Goal: Check status

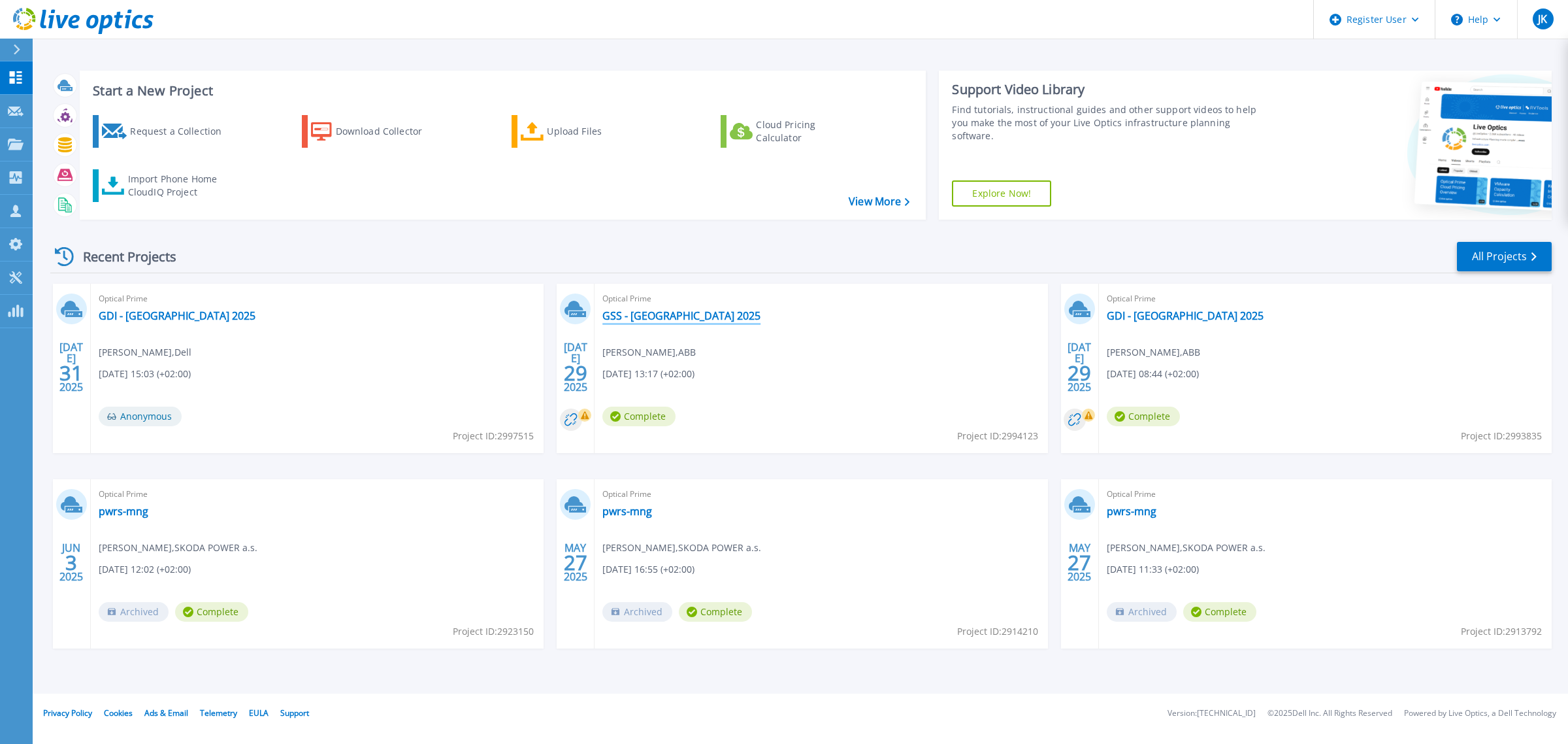
click at [632, 319] on link "GSS - [GEOGRAPHIC_DATA] 2025" at bounding box center [681, 315] width 158 height 13
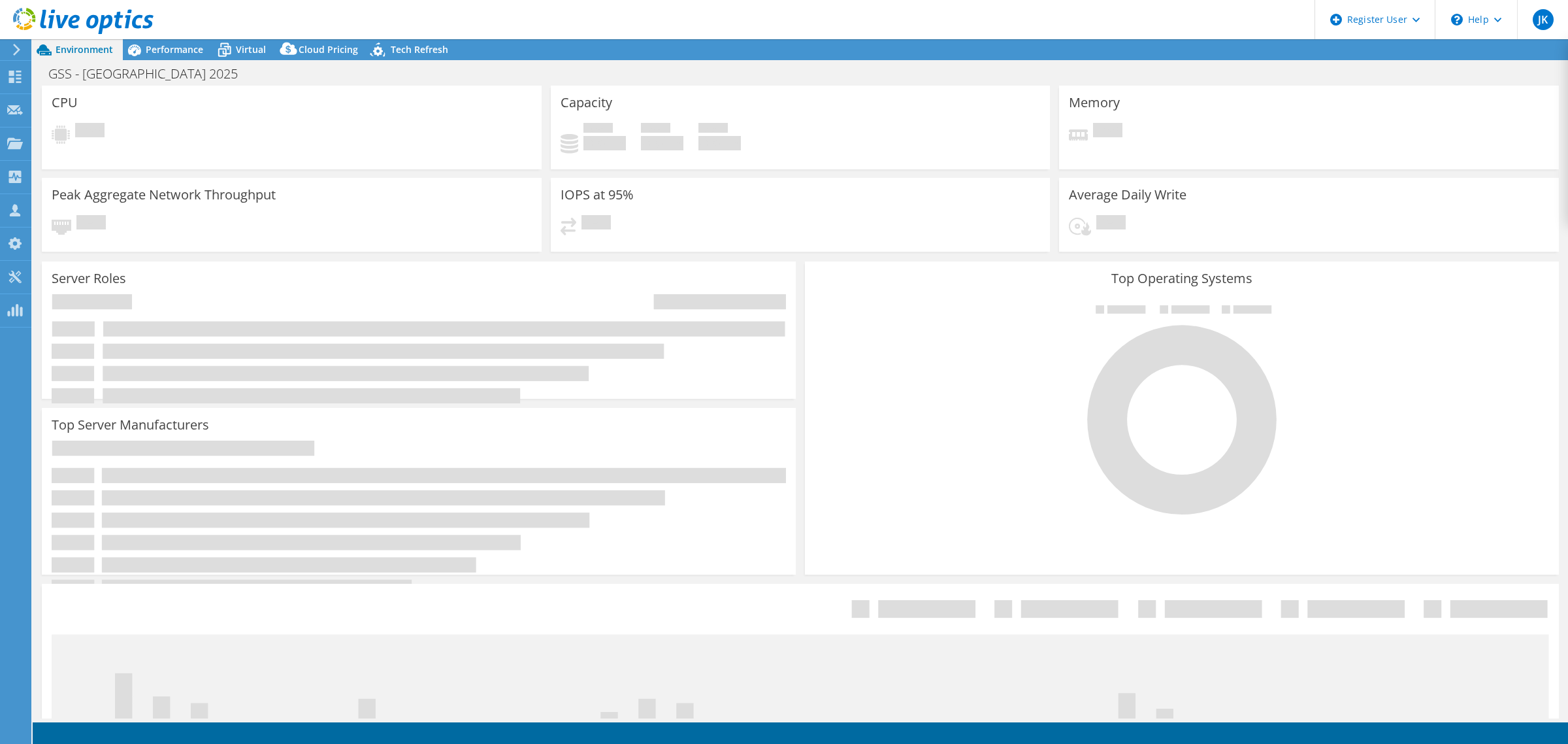
select select "EUFrankfurt"
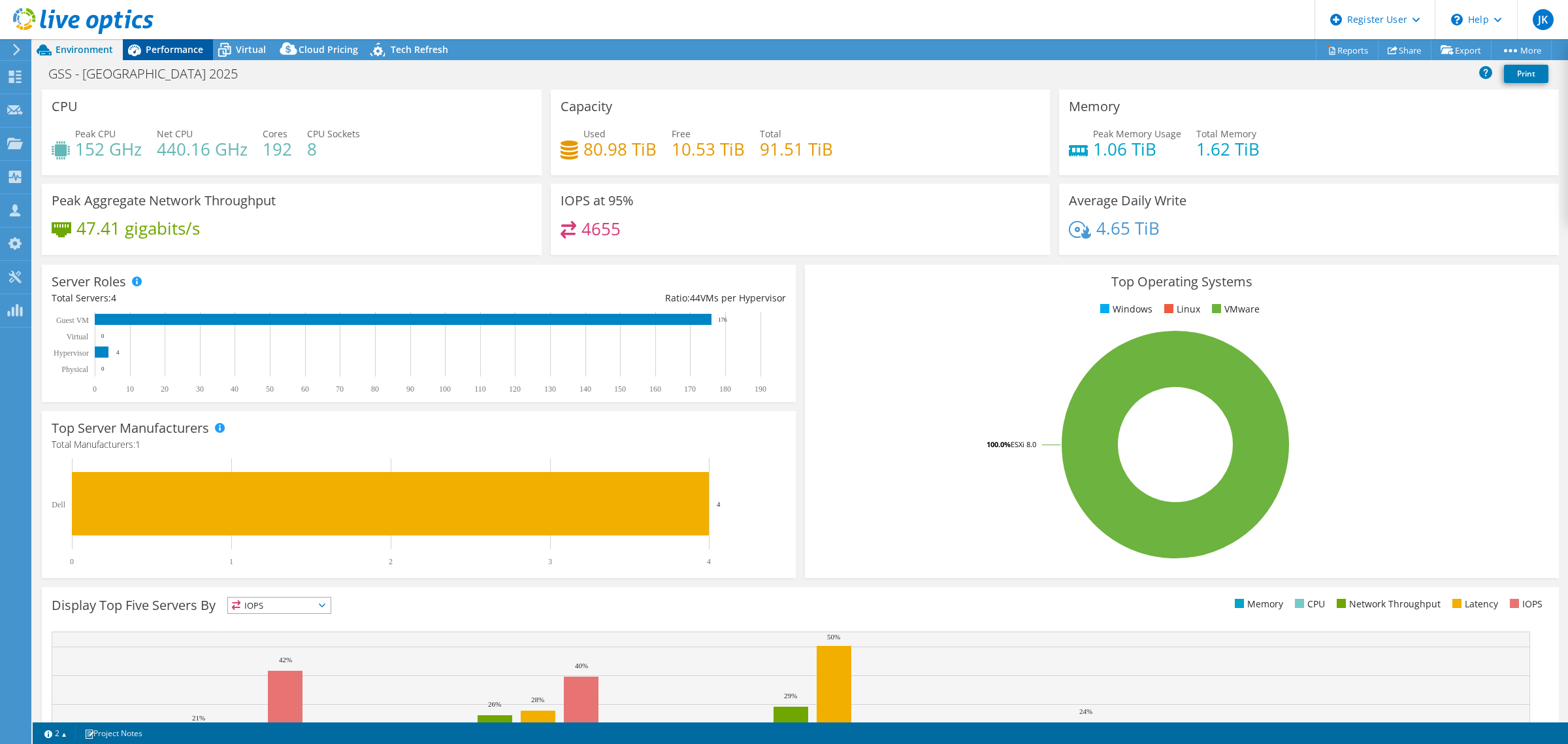
click at [171, 51] on span "Performance" at bounding box center [174, 49] width 58 height 13
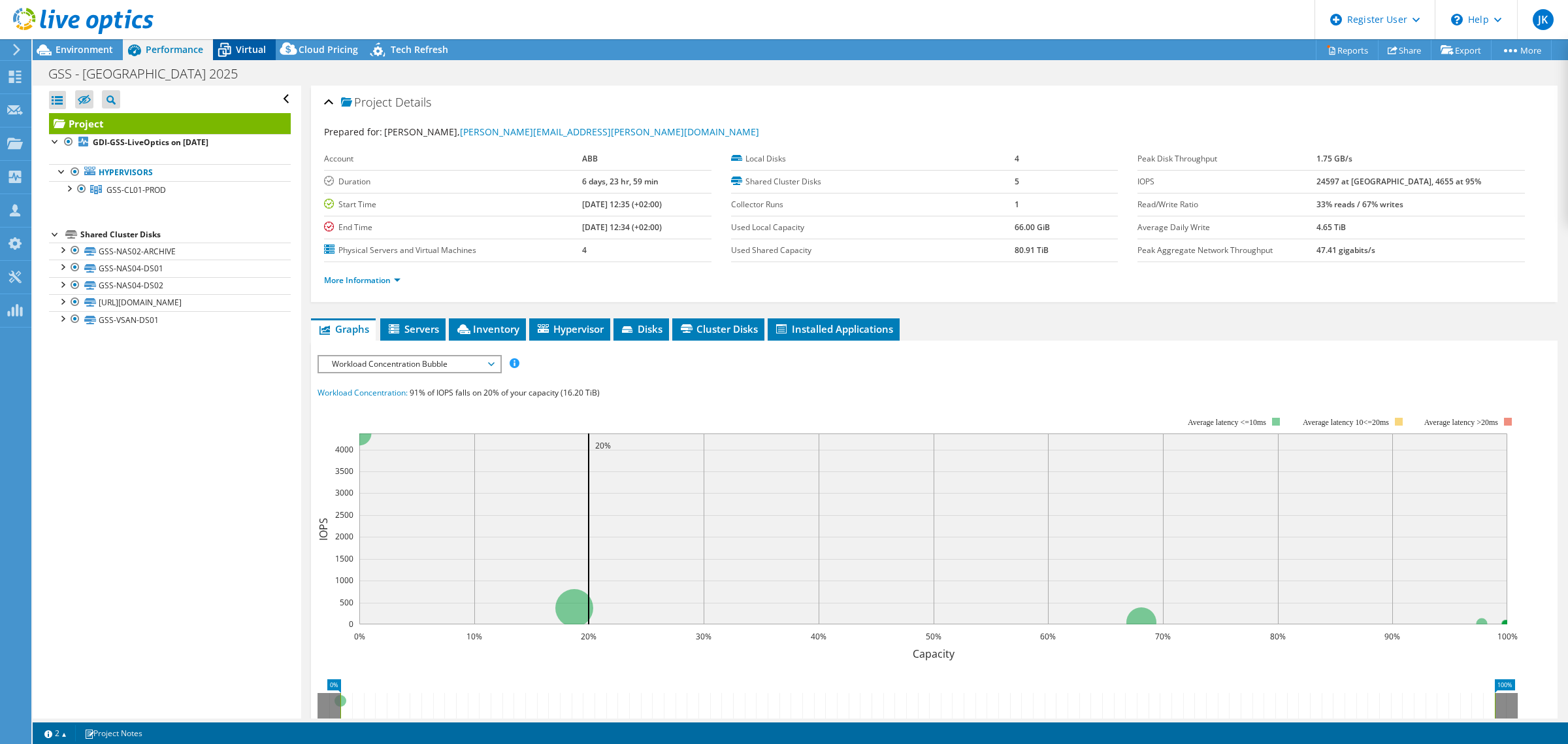
click at [229, 41] on icon at bounding box center [224, 49] width 23 height 23
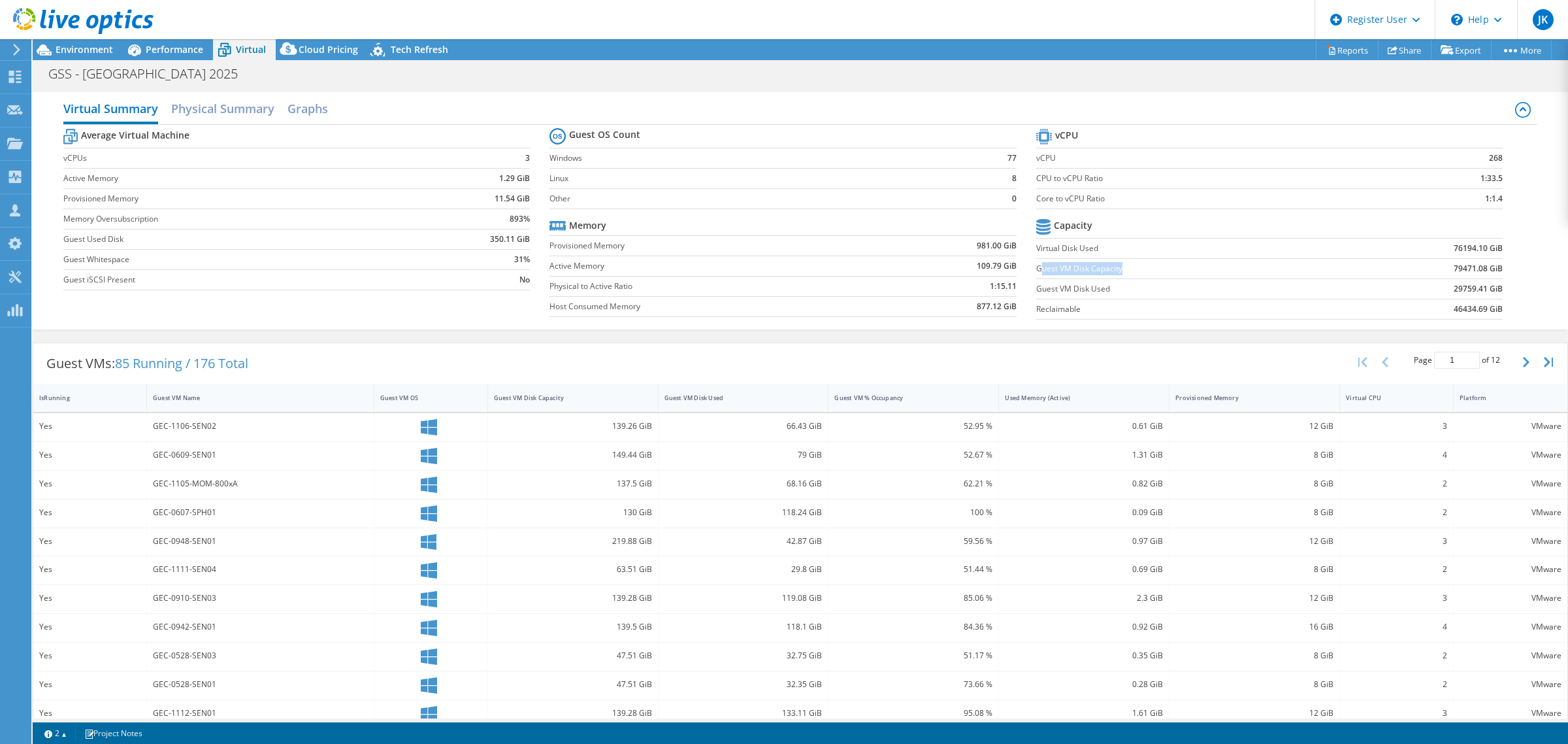
drag, startPoint x: 1034, startPoint y: 269, endPoint x: 1114, endPoint y: 262, distance: 80.3
click at [1114, 262] on label "Guest VM Disk Capacity" at bounding box center [1189, 269] width 306 height 13
drag, startPoint x: 1442, startPoint y: 292, endPoint x: 1470, endPoint y: 292, distance: 28.0
click at [1470, 292] on b "29759.41 GiB" at bounding box center [1478, 289] width 49 height 13
click at [1447, 319] on td "46434.69 GiB" at bounding box center [1422, 309] width 162 height 20
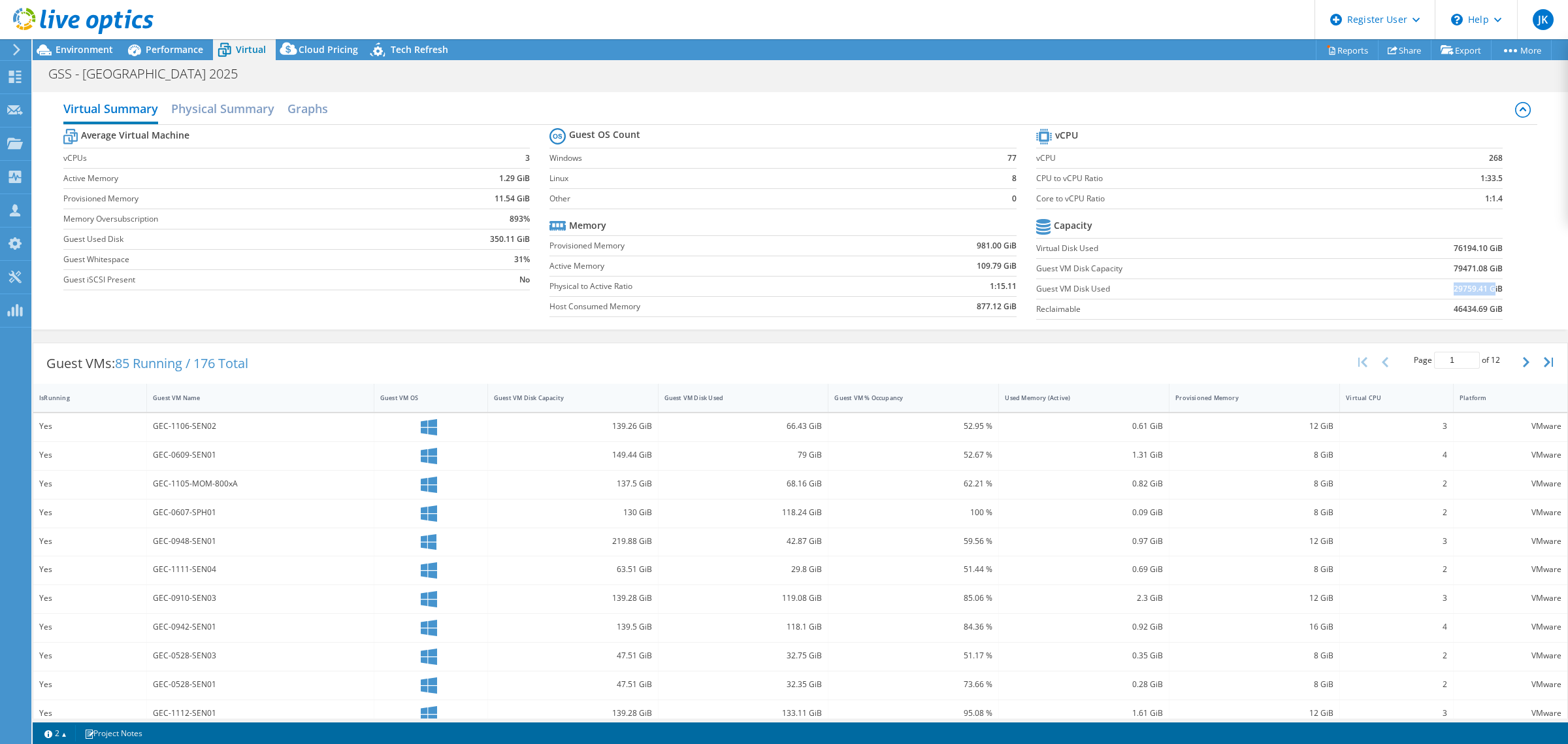
drag, startPoint x: 1436, startPoint y: 288, endPoint x: 1483, endPoint y: 290, distance: 47.0
click at [1483, 290] on td "29759.41 GiB" at bounding box center [1422, 289] width 162 height 20
click at [1495, 291] on section "vCPU vCPU 268 CPU to vCPU Ratio 1:33.5 Core to vCPU Ratio 1:1.4 Capacity Virtua…" at bounding box center [1279, 225] width 486 height 200
click at [47, 13] on icon at bounding box center [83, 21] width 141 height 27
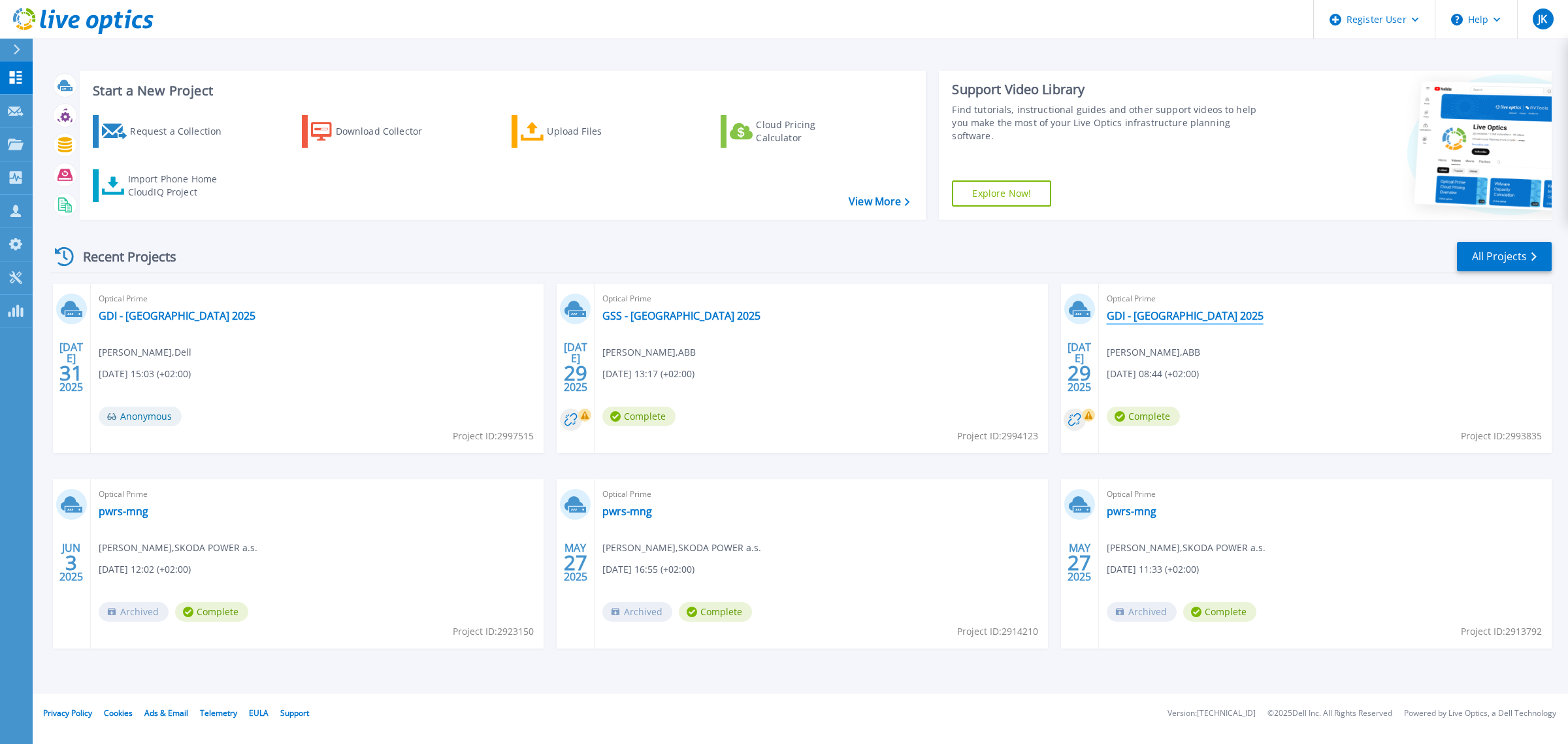
click at [1142, 322] on link "GDI - [GEOGRAPHIC_DATA] 2025" at bounding box center [1185, 315] width 157 height 13
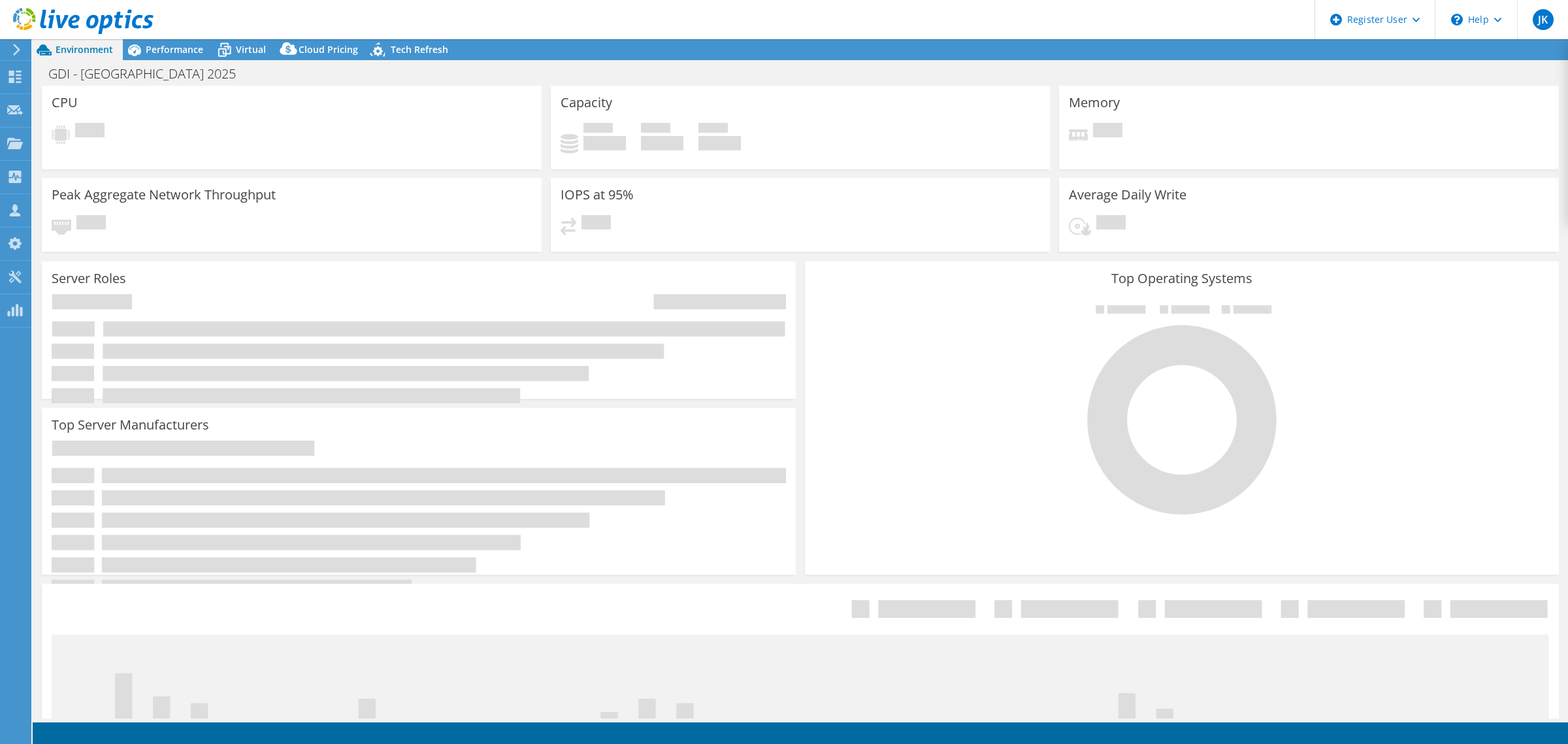
select select "EUFrankfurt"
select select "USD"
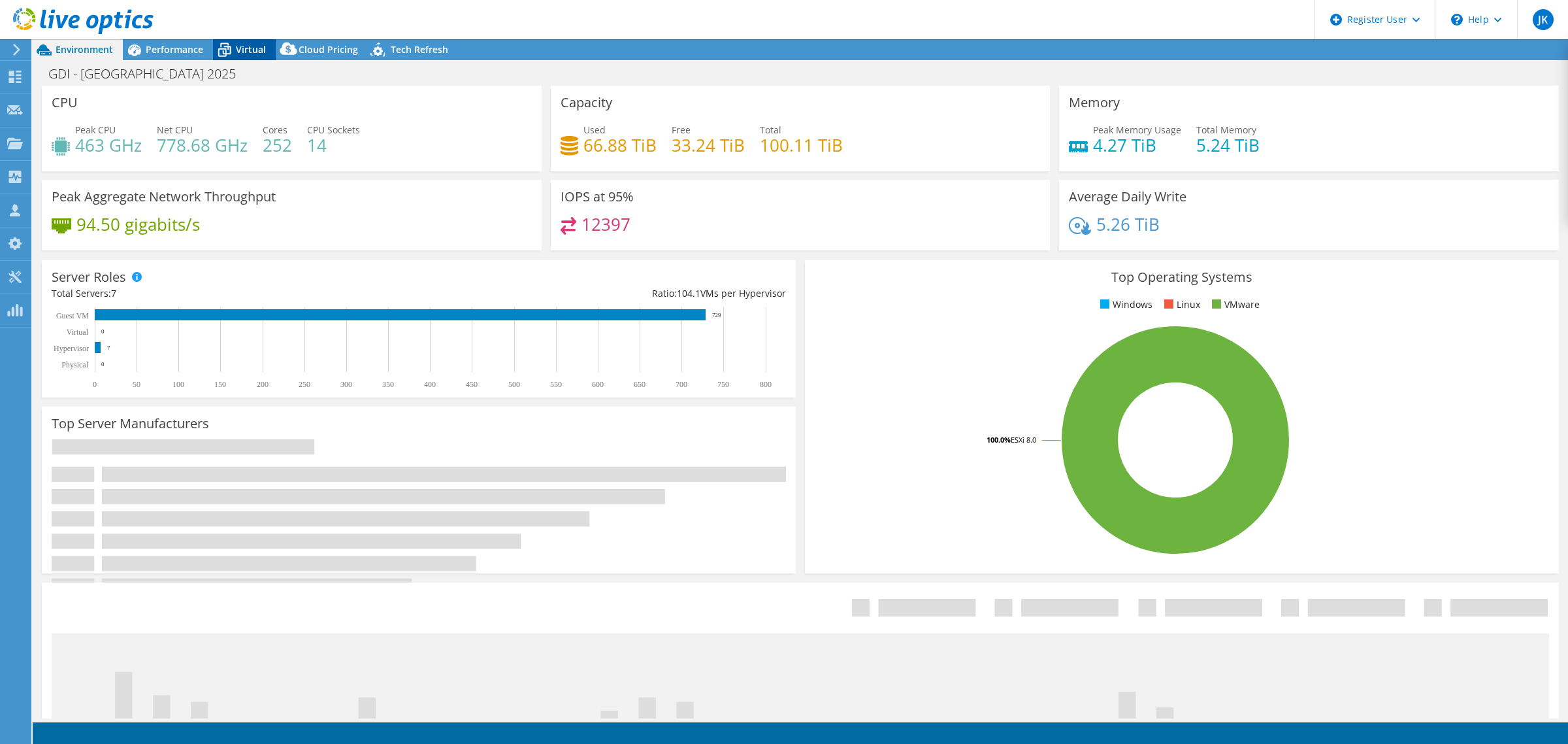
click at [240, 52] on span "Virtual" at bounding box center [250, 49] width 30 height 13
